Goal: Obtain resource: Obtain resource

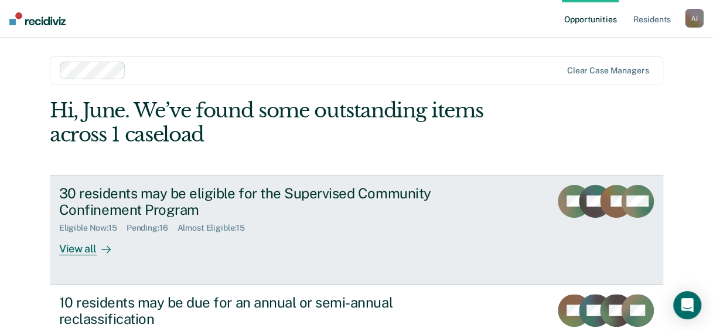
click at [80, 249] on div "View all" at bounding box center [92, 244] width 66 height 23
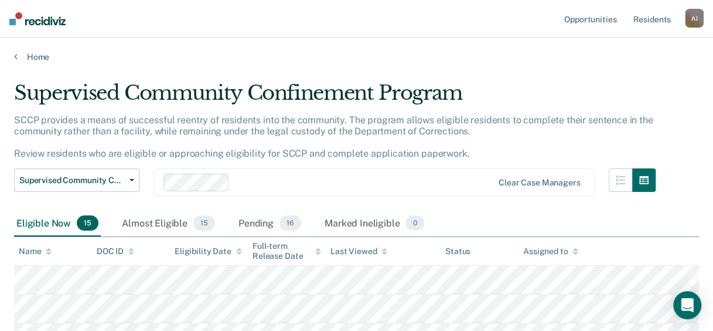
click at [82, 36] on nav "Opportunities Resident s [PERSON_NAME] [PERSON_NAME] Profile How it works Log O…" at bounding box center [356, 19] width 713 height 38
click at [689, 19] on div "A J" at bounding box center [694, 18] width 19 height 19
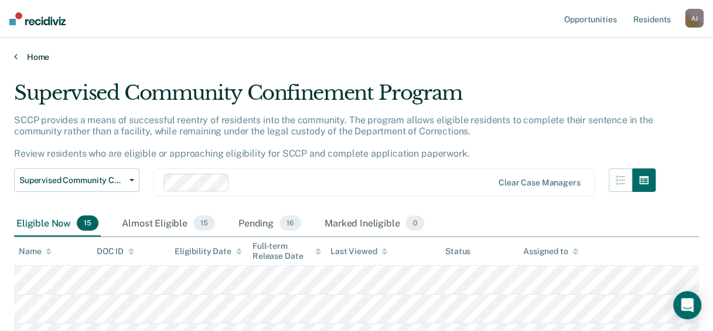
click at [16, 54] on icon at bounding box center [16, 56] width 4 height 9
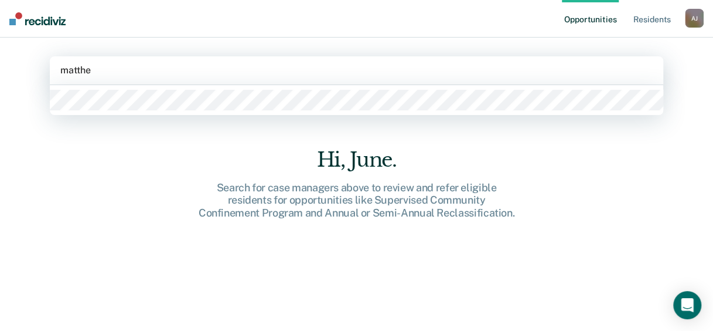
type input "[PERSON_NAME]"
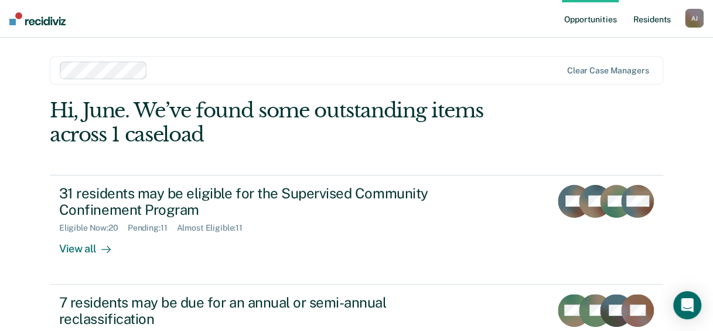
click at [651, 18] on link "Resident s" at bounding box center [652, 19] width 43 height 38
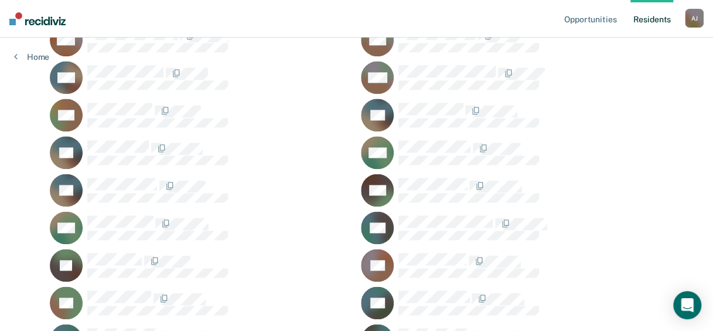
scroll to position [762, 0]
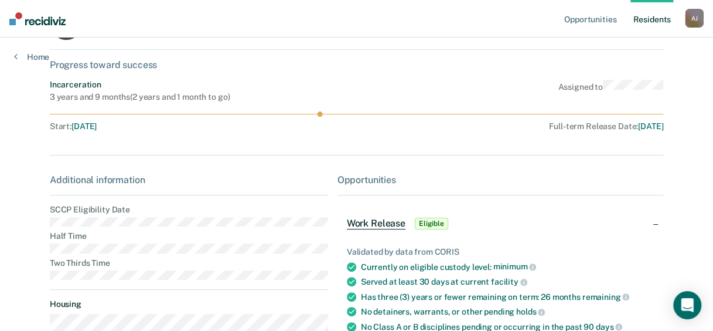
scroll to position [117, 0]
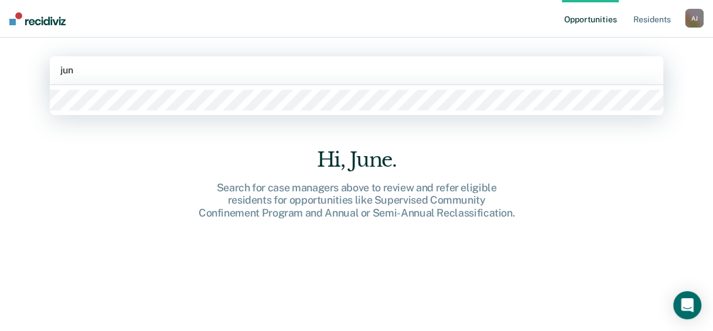
type input "june"
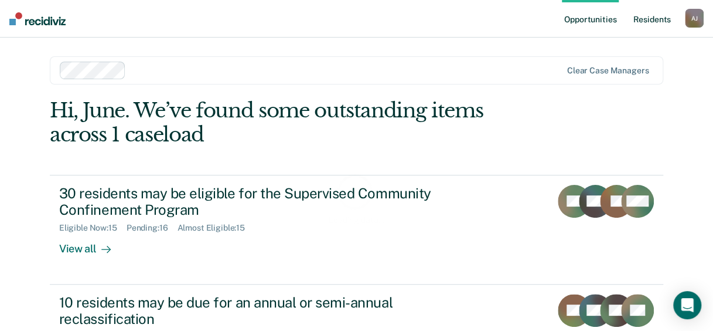
click at [645, 19] on link "Resident s" at bounding box center [652, 19] width 43 height 38
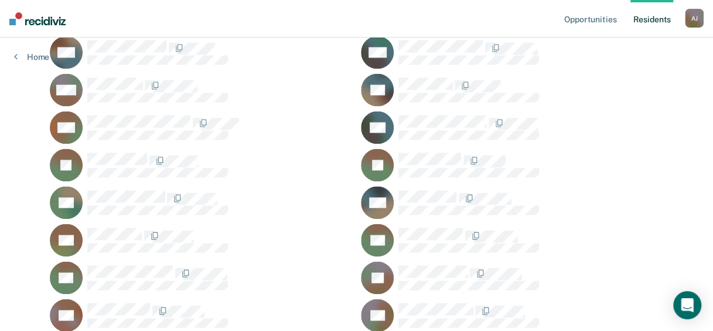
scroll to position [820, 0]
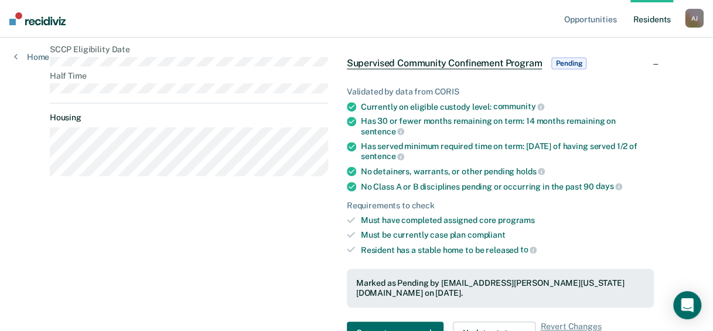
scroll to position [234, 0]
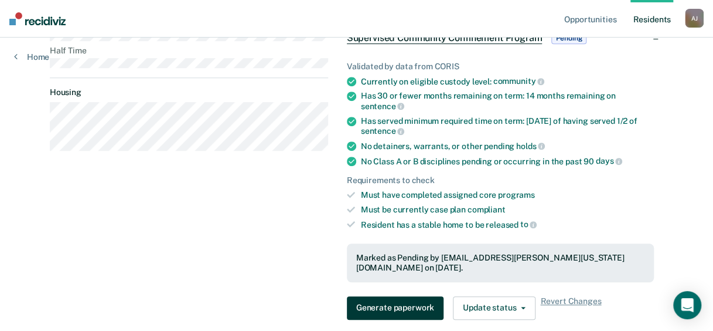
click at [399, 296] on button "Generate paperwork" at bounding box center [395, 307] width 97 height 23
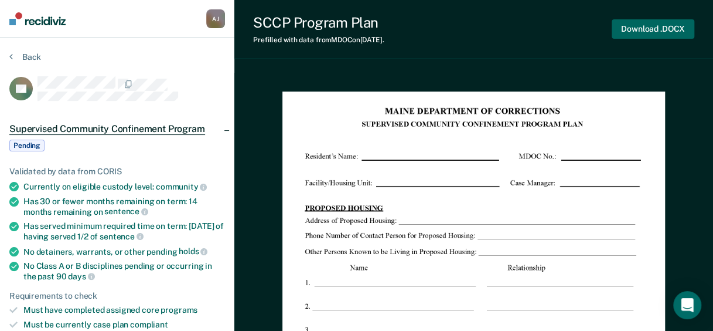
click at [631, 35] on button "Download .DOCX" at bounding box center [653, 28] width 83 height 19
